Goal: Check status: Check status

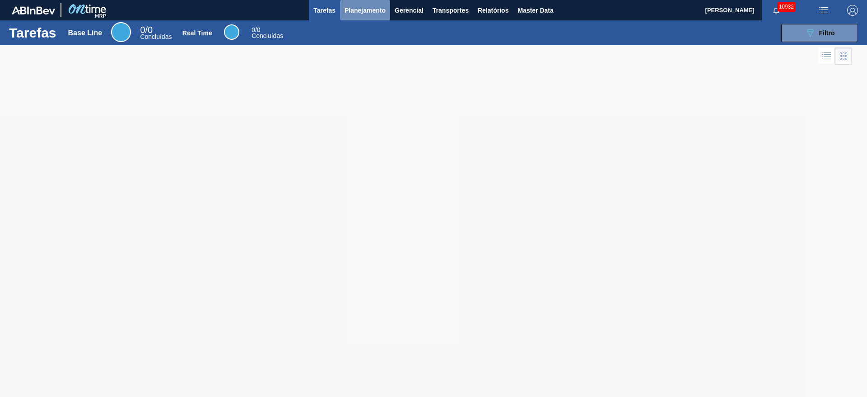
click at [361, 5] on span "Planejamento" at bounding box center [365, 10] width 41 height 11
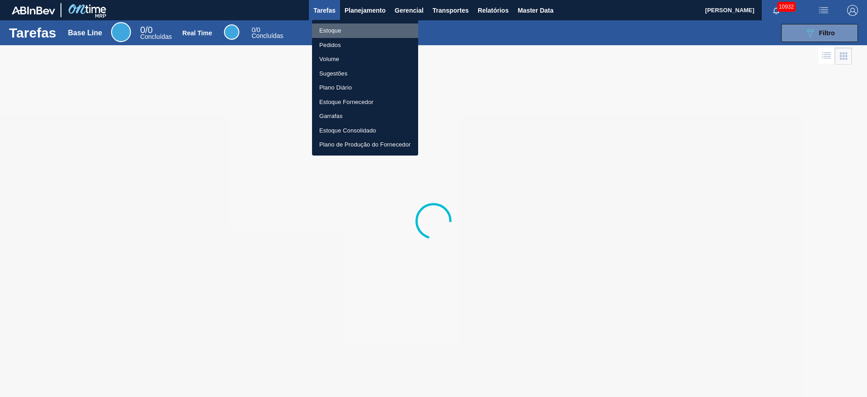
click at [351, 24] on li "Estoque" at bounding box center [365, 30] width 106 height 14
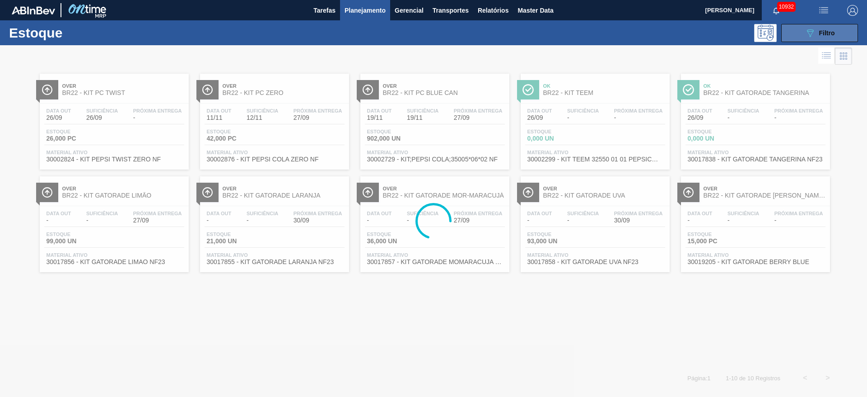
click at [816, 31] on icon "089F7B8B-B2A5-4AFE-B5C0-19BA573D28AC" at bounding box center [810, 33] width 11 height 11
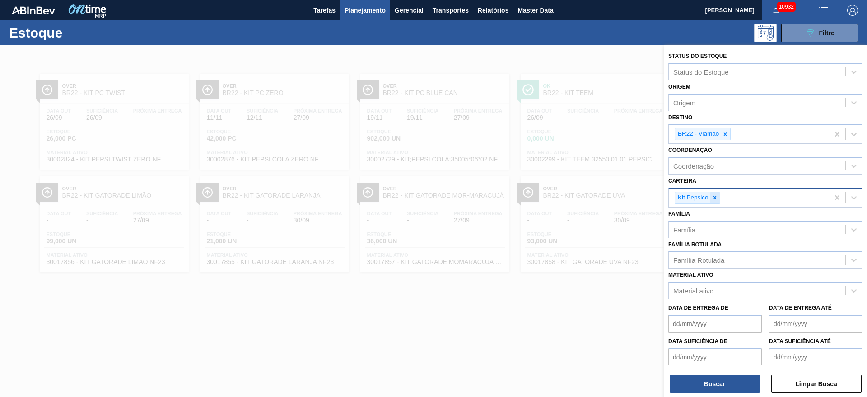
click at [716, 194] on icon at bounding box center [715, 197] width 6 height 6
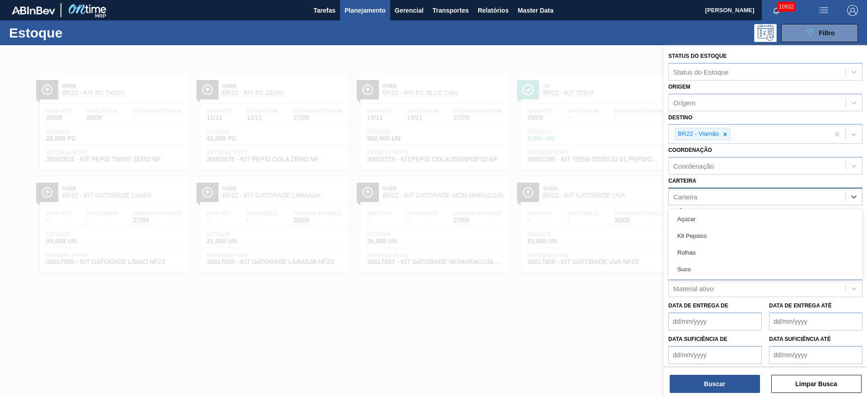
click at [716, 194] on div "Carteira" at bounding box center [757, 196] width 177 height 13
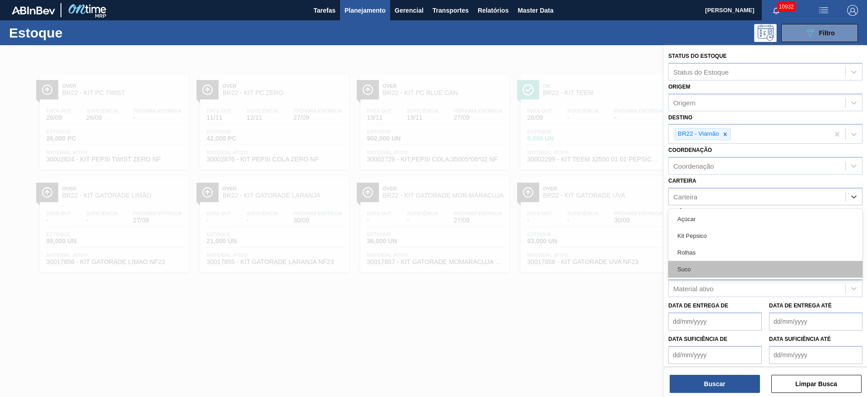
click at [698, 265] on div "Suco" at bounding box center [766, 269] width 194 height 17
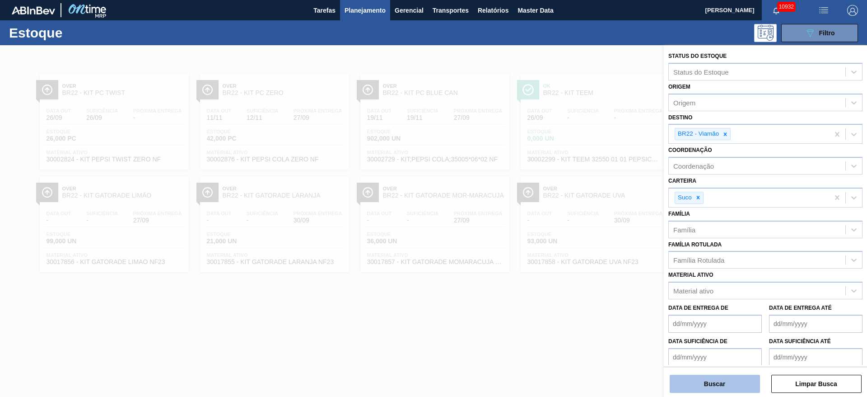
click at [696, 383] on button "Buscar" at bounding box center [715, 384] width 90 height 18
